Goal: Information Seeking & Learning: Learn about a topic

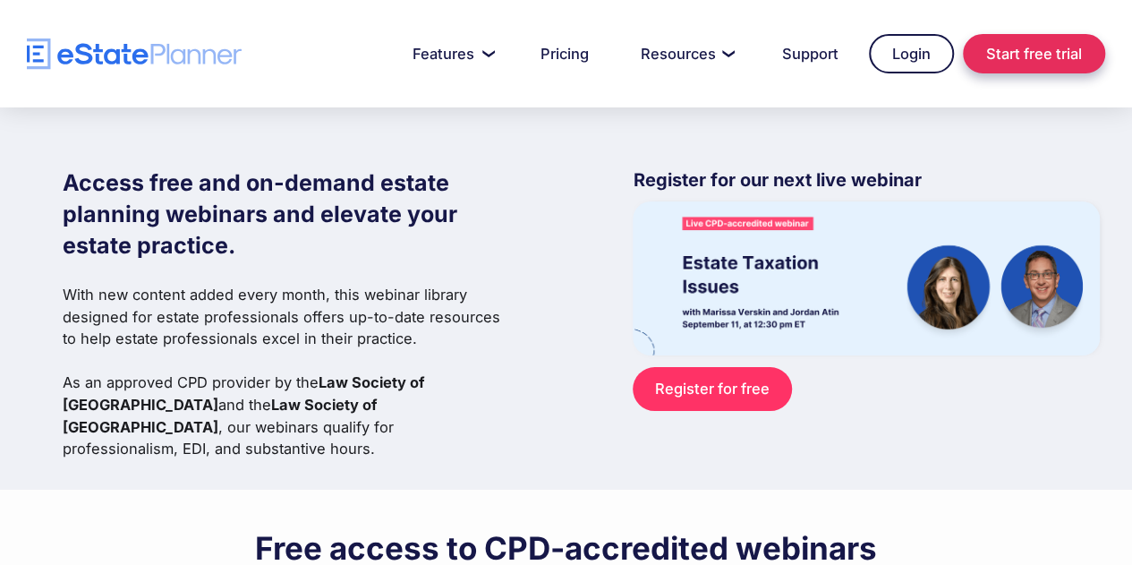
click at [1030, 57] on link "Start free trial" at bounding box center [1034, 53] width 142 height 39
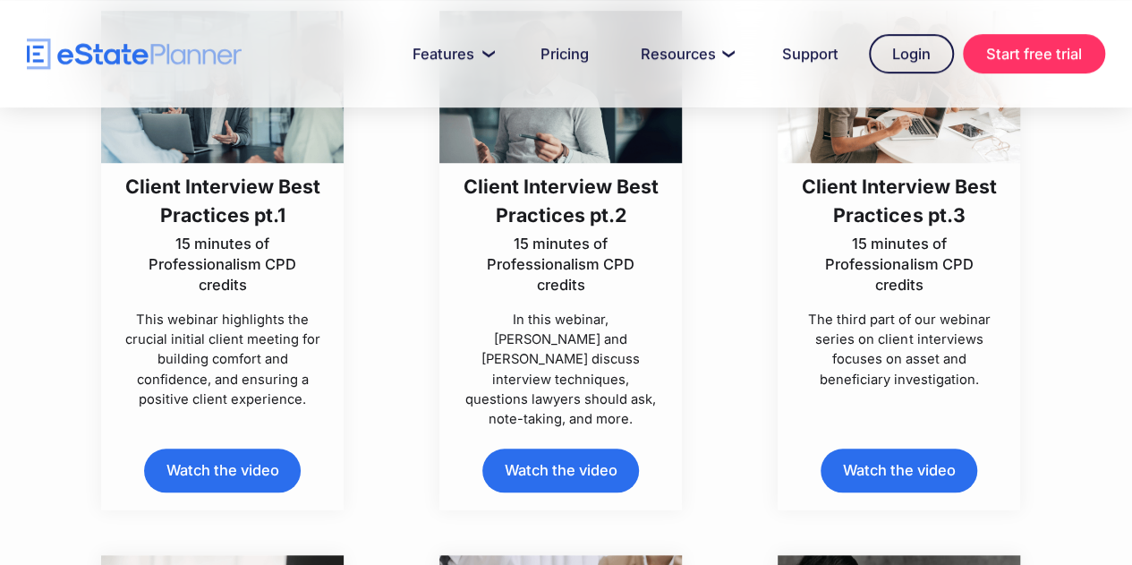
scroll to position [597, 0]
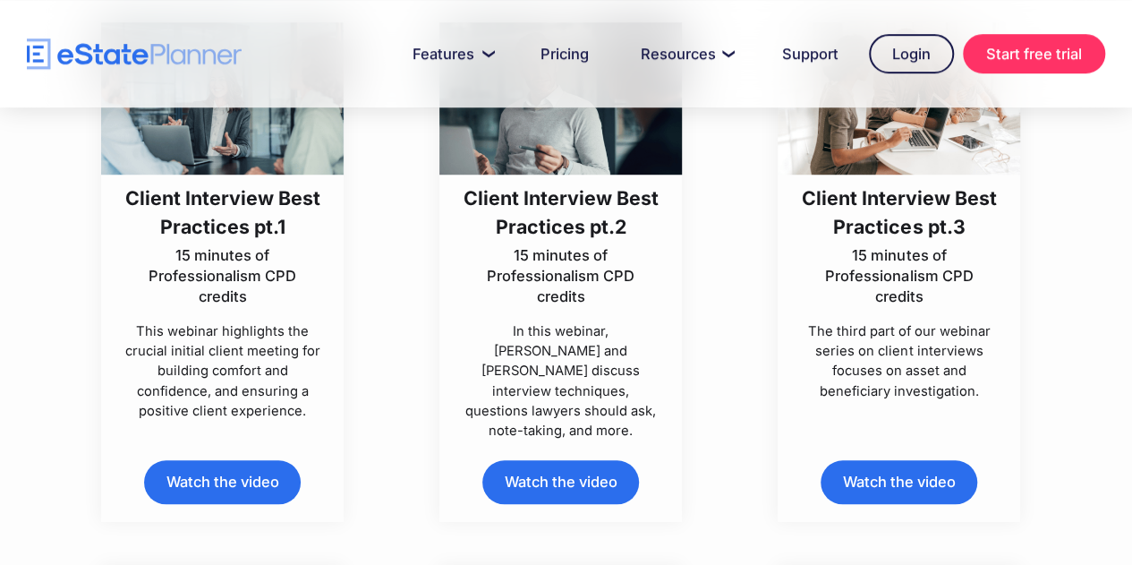
click at [237, 471] on link "Watch the video" at bounding box center [222, 482] width 157 height 44
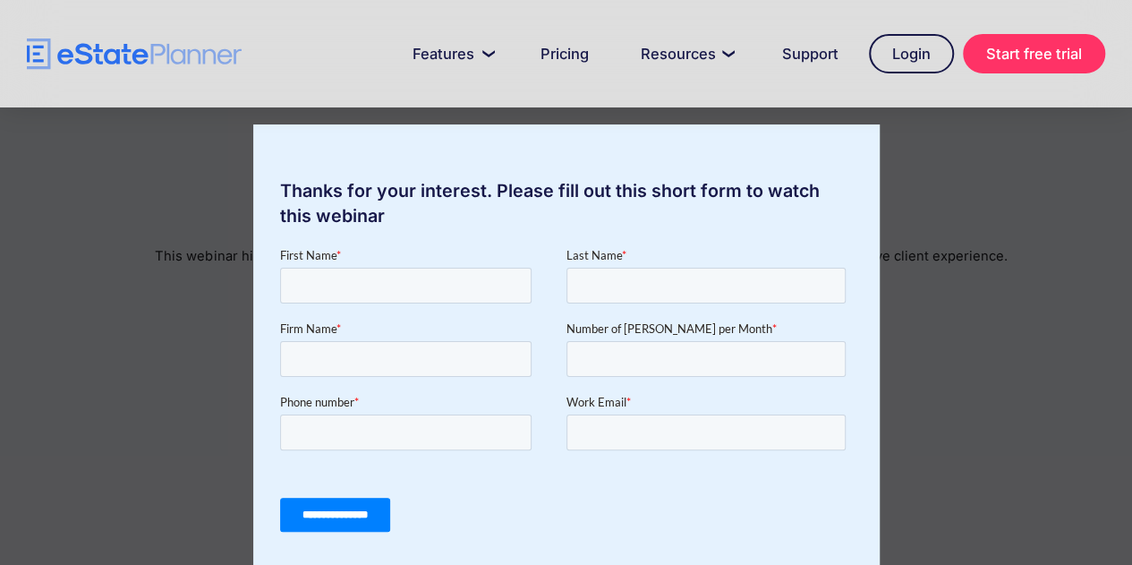
click at [898, 196] on div "Thanks for your interest. Please fill out this short form to watch this webinar" at bounding box center [566, 282] width 1132 height 565
click at [891, 139] on div "Thanks for your interest. Please fill out this short form to watch this webinar" at bounding box center [566, 282] width 1132 height 565
drag, startPoint x: 877, startPoint y: 124, endPoint x: 867, endPoint y: 117, distance: 12.2
click at [867, 117] on div "Thanks for your interest. Please fill out this short form to watch this webinar" at bounding box center [566, 282] width 1132 height 565
click at [861, 112] on div "Thanks for your interest. Please fill out this short form to watch this webinar" at bounding box center [566, 282] width 1132 height 565
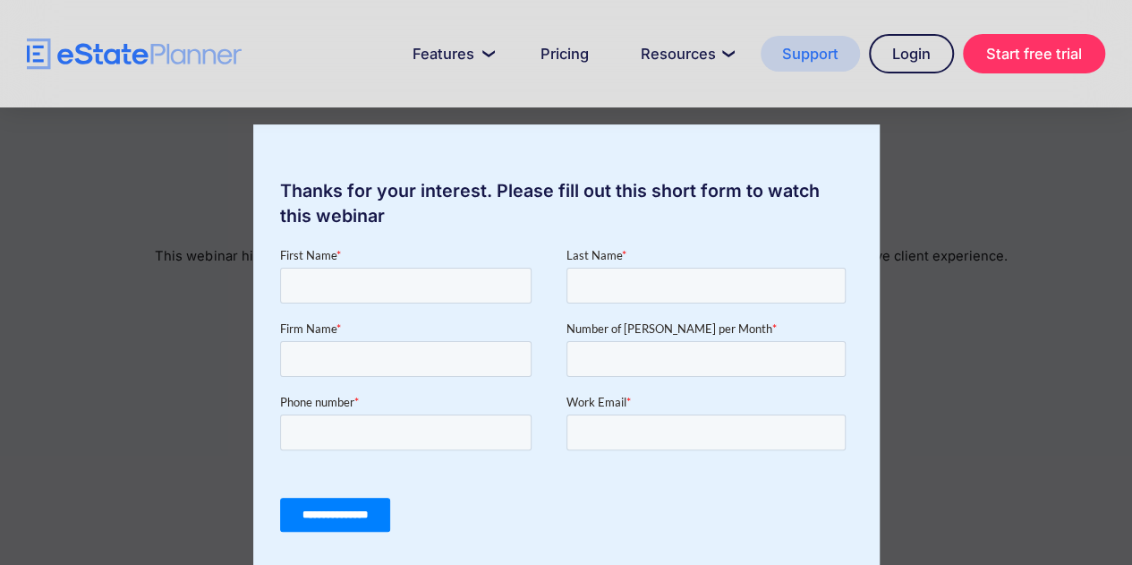
click at [814, 55] on link "Support" at bounding box center [810, 54] width 99 height 36
